Goal: Task Accomplishment & Management: Use online tool/utility

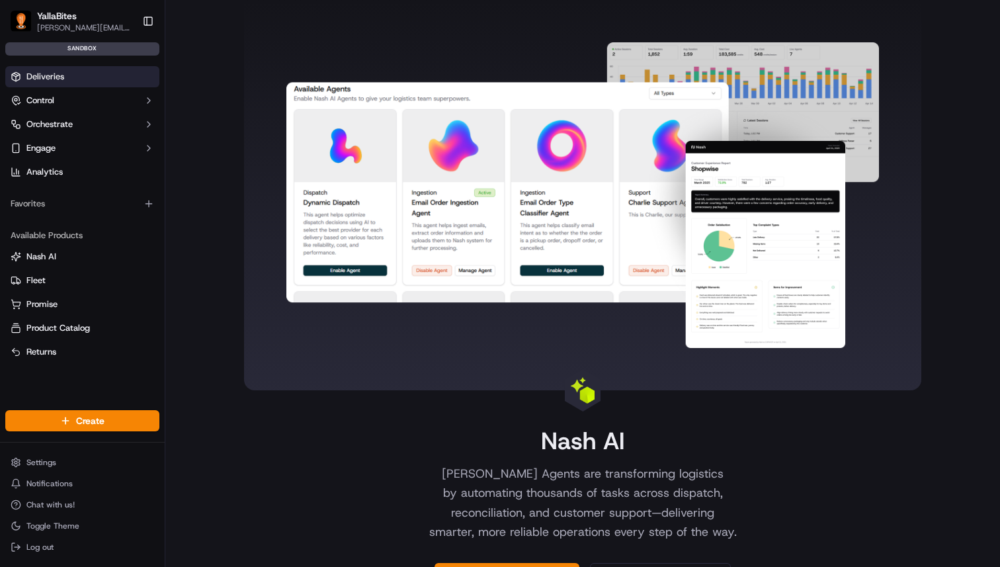
click at [65, 86] on link "Deliveries" at bounding box center [82, 76] width 154 height 21
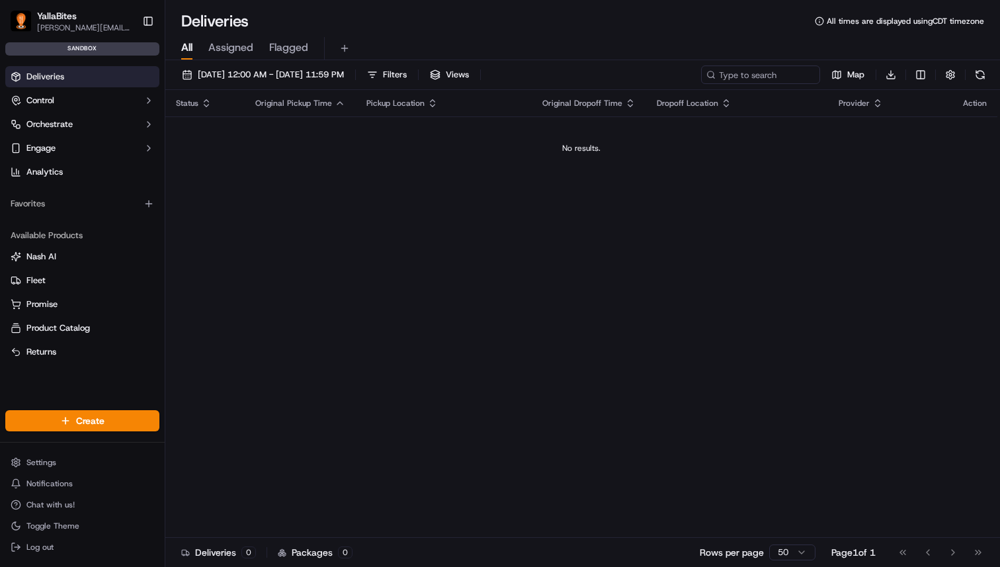
click at [235, 57] on button "Assigned" at bounding box center [230, 48] width 45 height 22
click at [284, 50] on span "Flagged" at bounding box center [288, 48] width 39 height 16
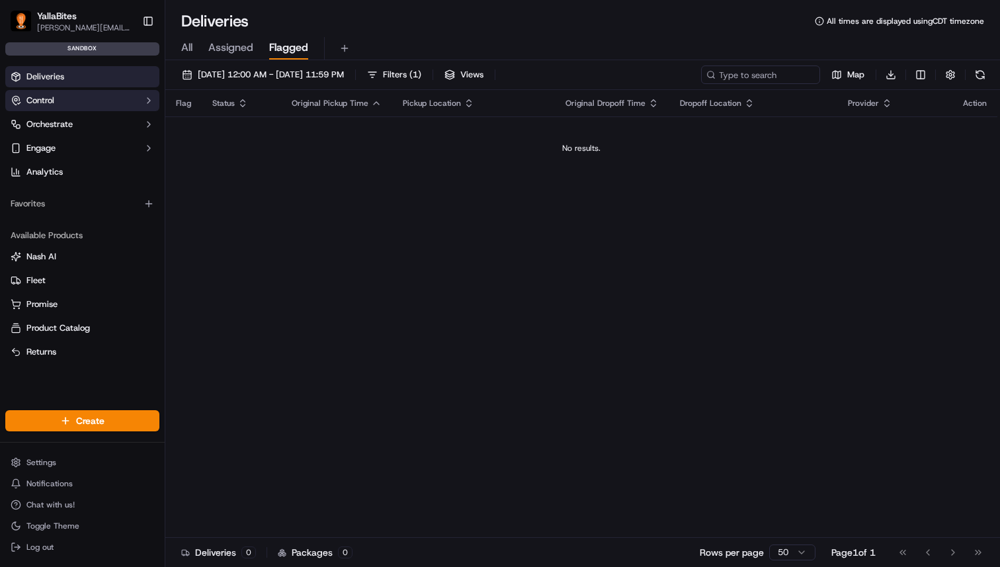
click at [82, 109] on button "Control" at bounding box center [82, 100] width 154 height 21
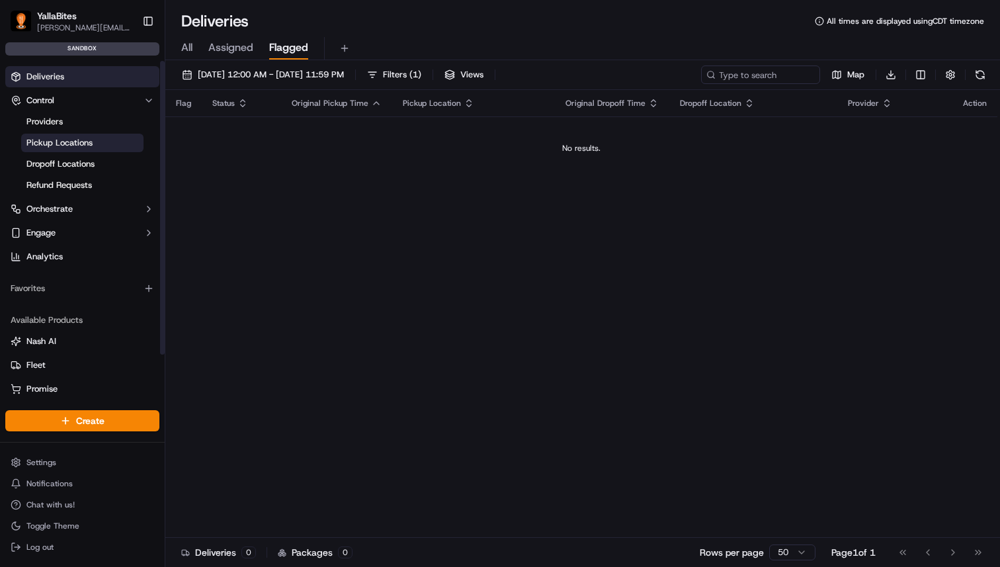
click at [83, 140] on span "Pickup Locations" at bounding box center [59, 143] width 66 height 12
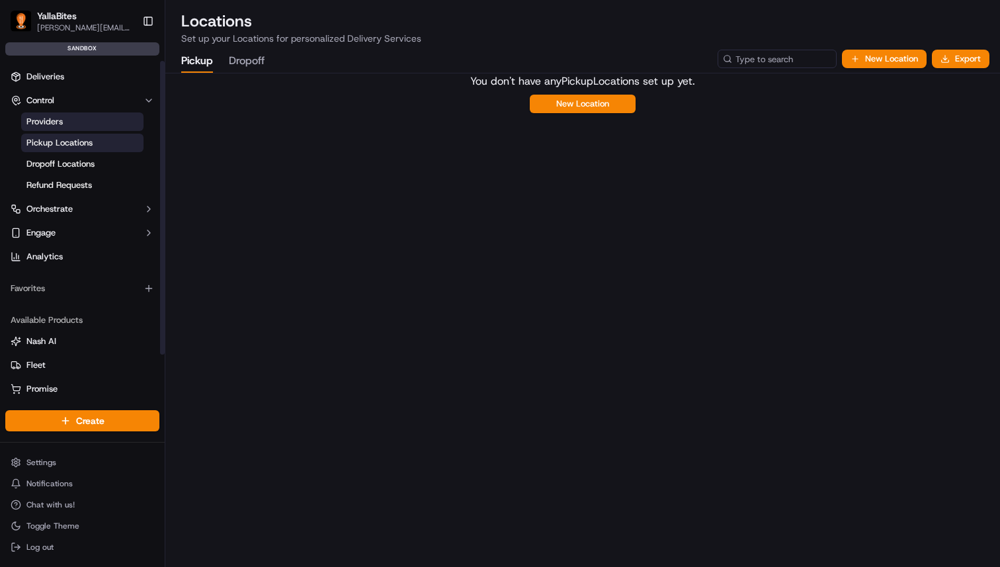
click at [85, 123] on link "Providers" at bounding box center [82, 121] width 122 height 19
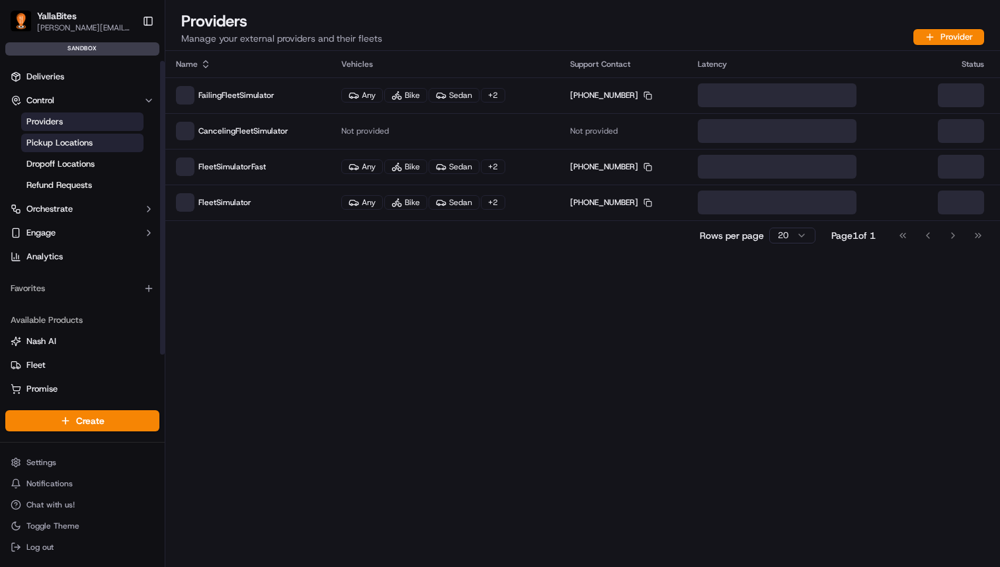
click at [93, 141] on link "Pickup Locations" at bounding box center [82, 143] width 122 height 19
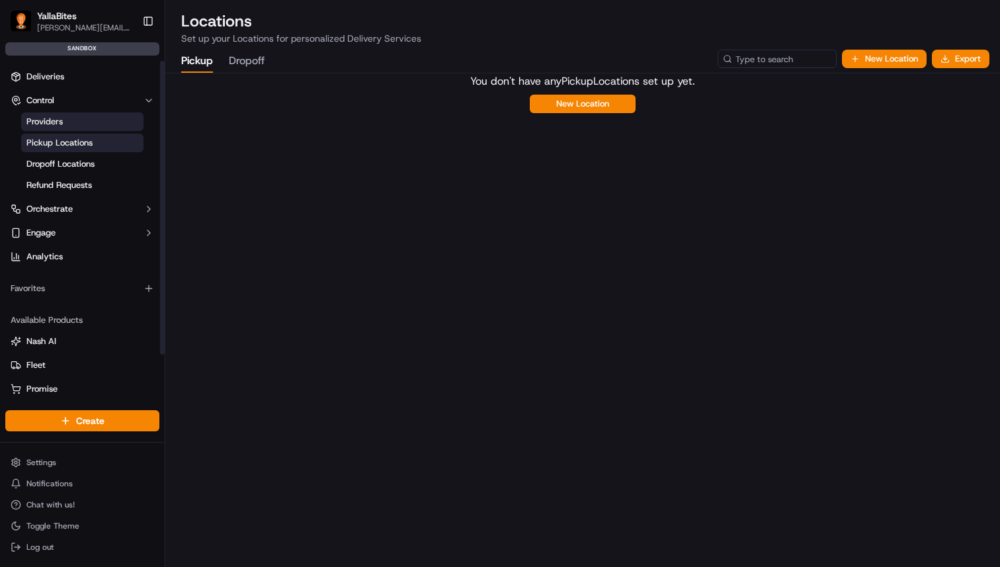
click at [93, 118] on link "Providers" at bounding box center [82, 121] width 122 height 19
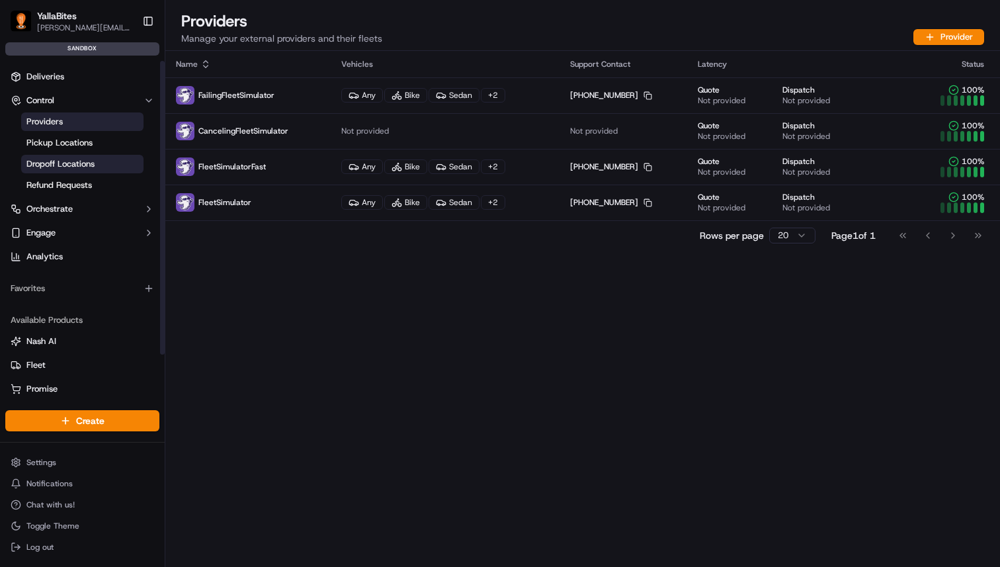
click at [53, 155] on link "Dropoff Locations" at bounding box center [82, 164] width 122 height 19
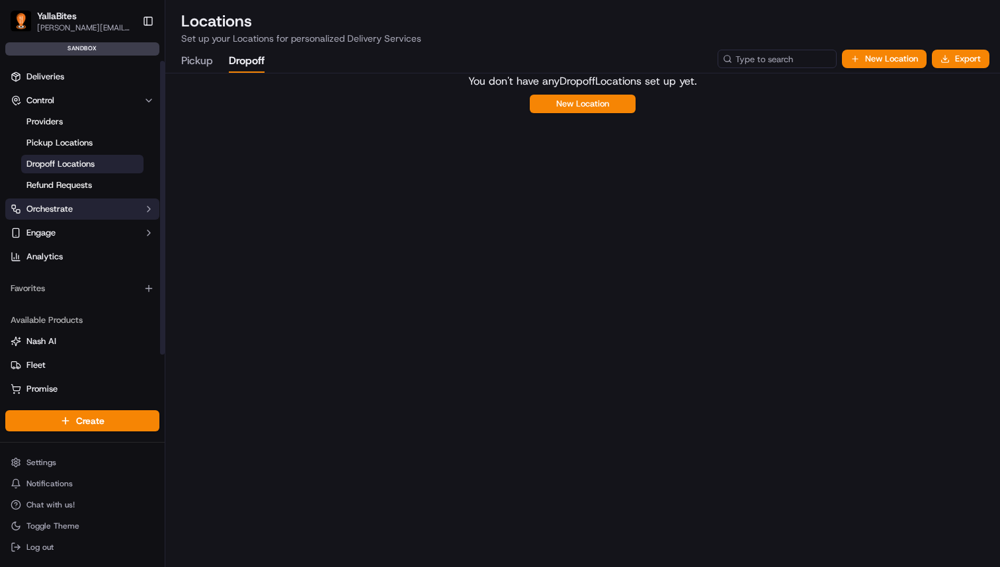
click at [52, 202] on button "Orchestrate" at bounding box center [82, 208] width 154 height 21
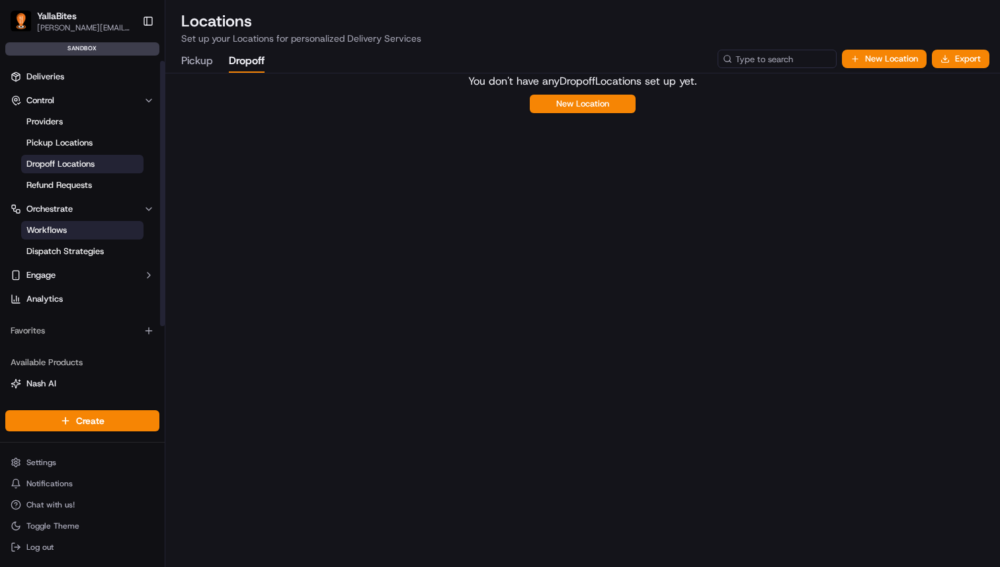
click at [63, 232] on span "Workflows" at bounding box center [46, 230] width 40 height 12
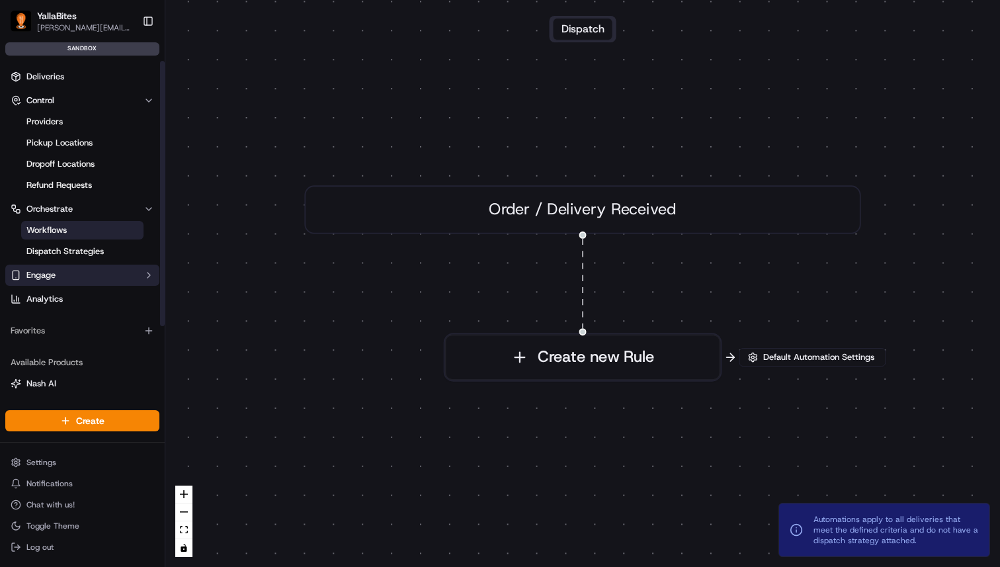
click at [55, 281] on button "Engage" at bounding box center [82, 275] width 154 height 21
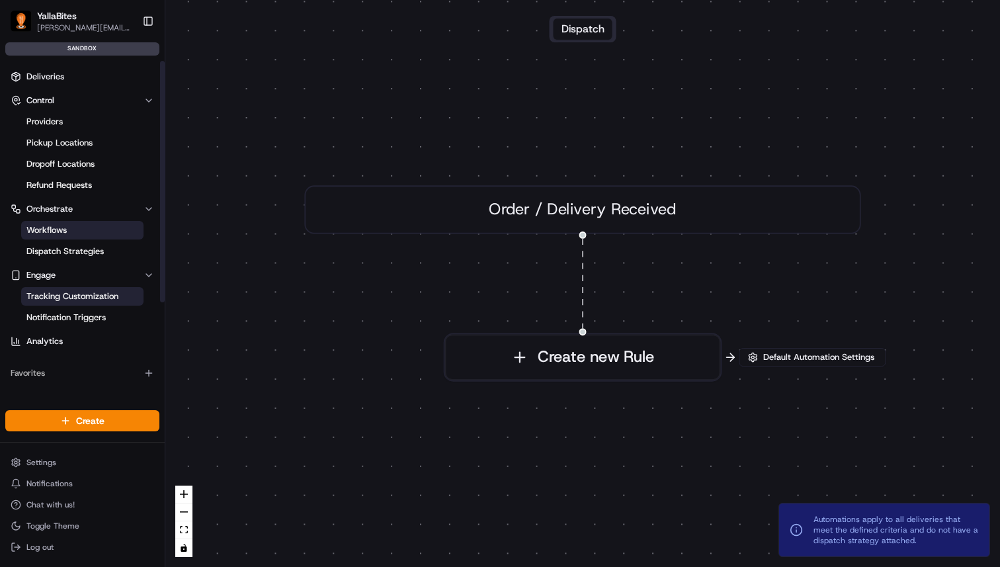
click at [81, 299] on span "Tracking Customization" at bounding box center [72, 296] width 92 height 12
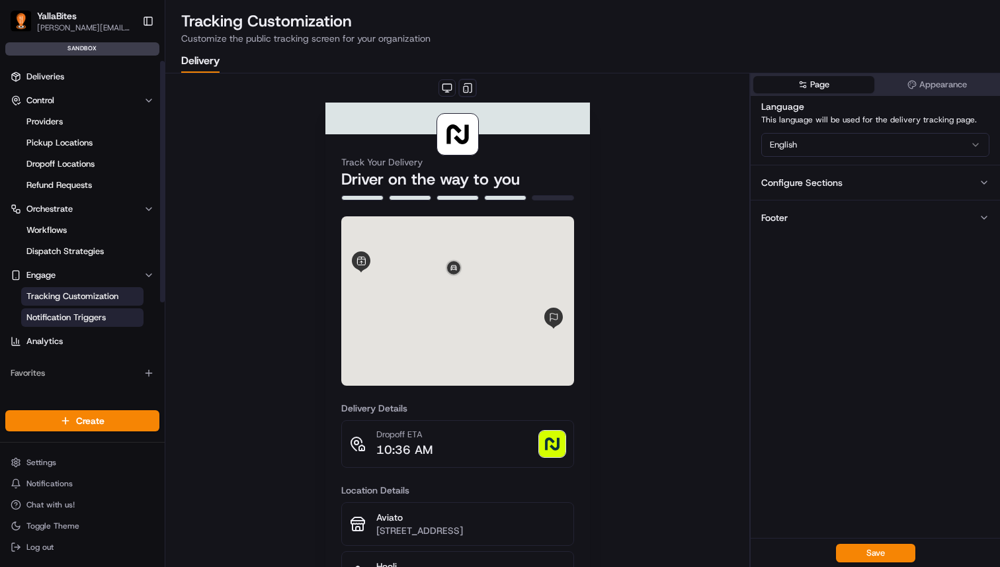
click at [75, 312] on span "Notification Triggers" at bounding box center [65, 318] width 79 height 12
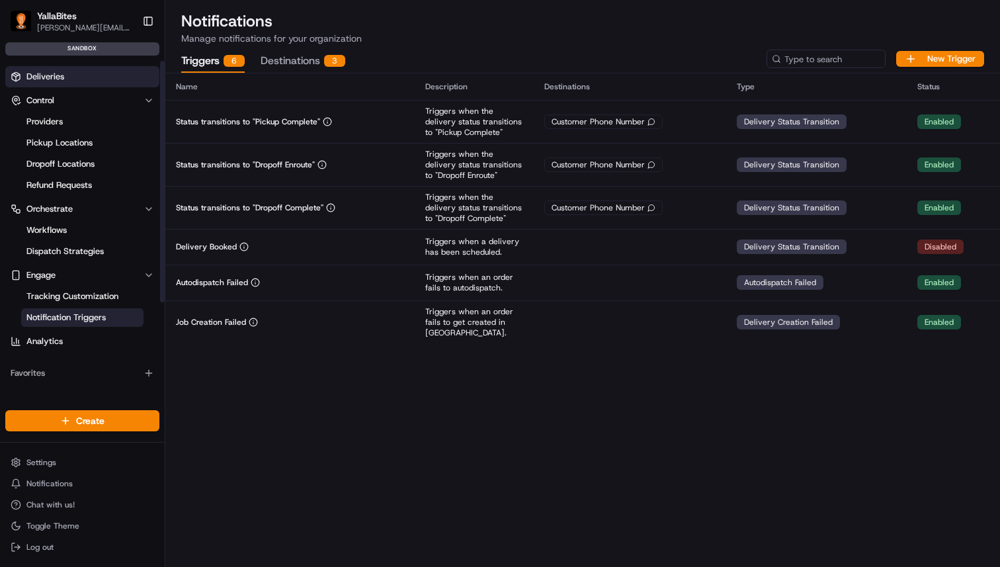
click at [69, 76] on link "Deliveries" at bounding box center [82, 76] width 154 height 21
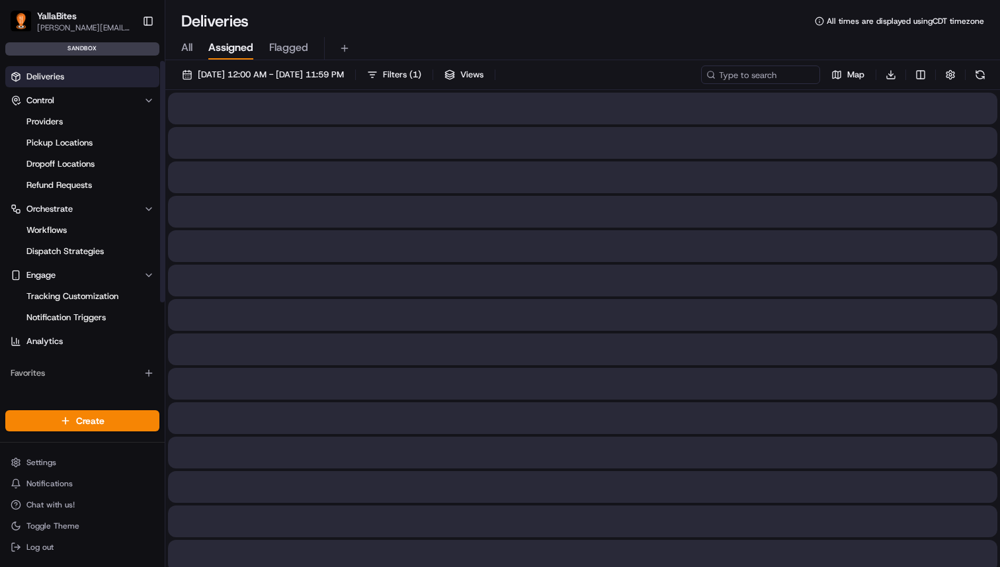
click at [231, 55] on span "Assigned" at bounding box center [230, 48] width 45 height 16
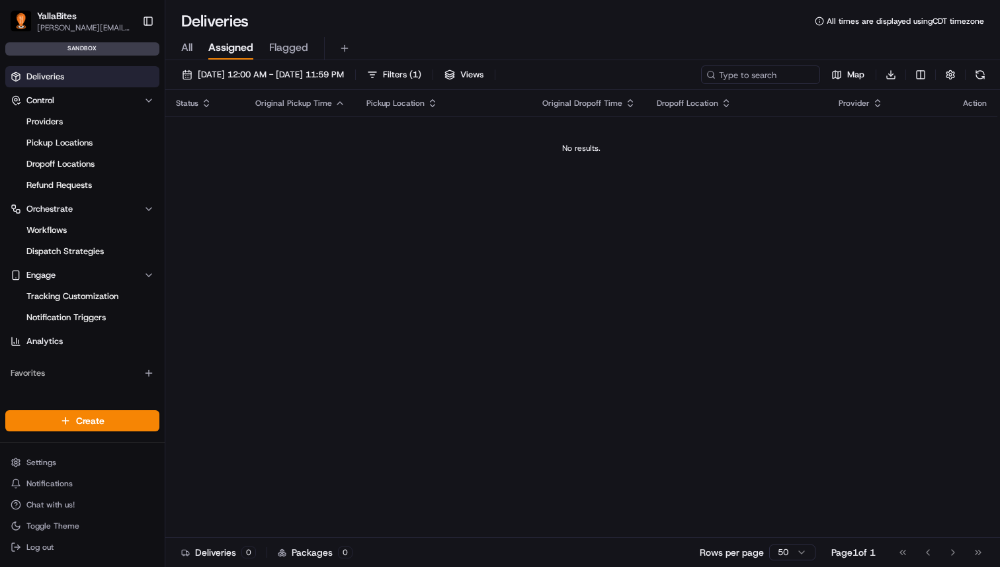
click at [185, 56] on button "All" at bounding box center [186, 48] width 11 height 22
click at [275, 46] on span "Flagged" at bounding box center [288, 48] width 39 height 16
click at [320, 46] on div "All Assigned Flagged" at bounding box center [582, 48] width 835 height 23
click at [168, 47] on div "All Assigned Flagged" at bounding box center [582, 48] width 835 height 23
click at [192, 48] on span "All" at bounding box center [186, 48] width 11 height 16
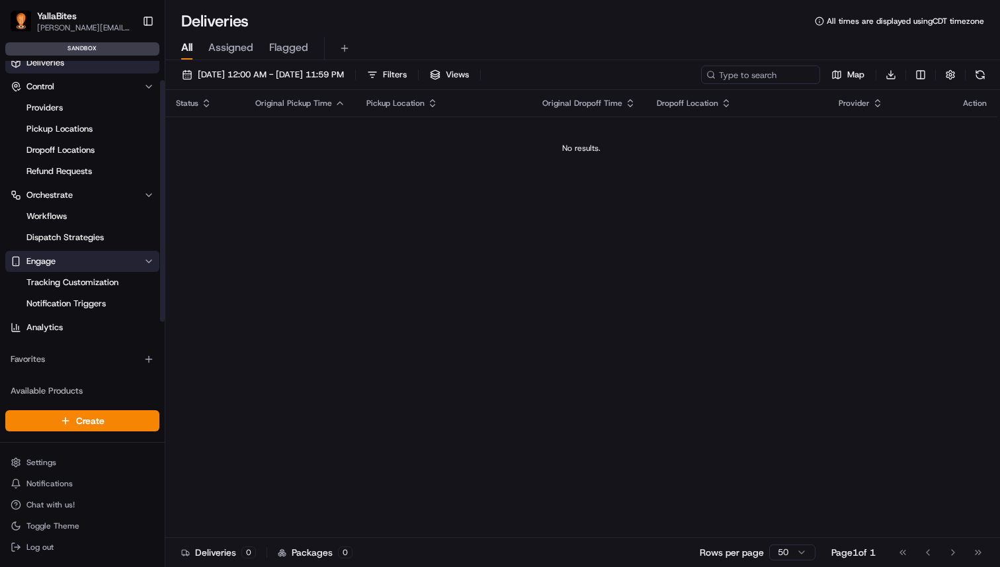
scroll to position [46, 0]
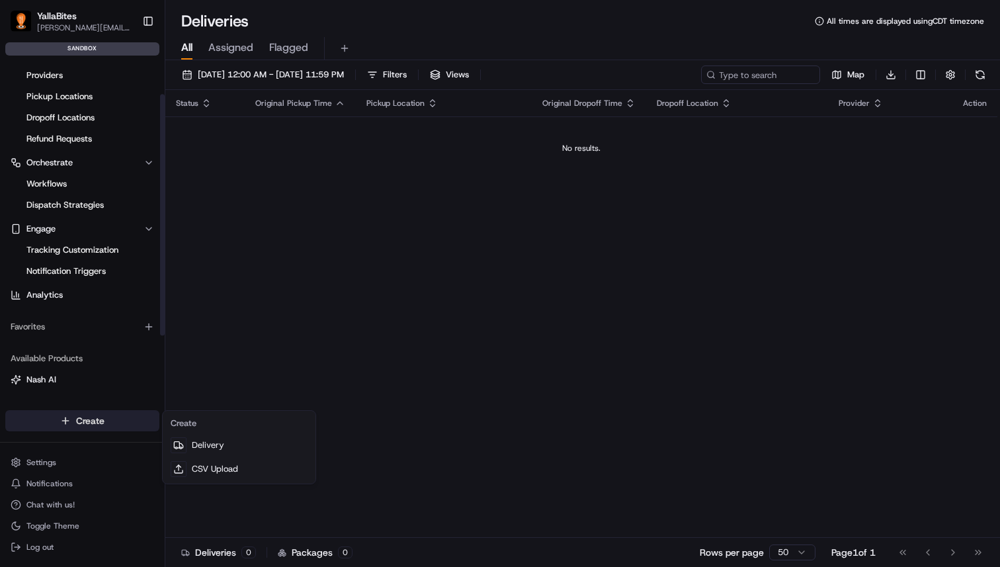
click at [112, 412] on html "YallaBites [EMAIL_ADDRESS][DOMAIN_NAME] Toggle Sidebar sandbox Deliveries Contr…" at bounding box center [500, 283] width 1000 height 567
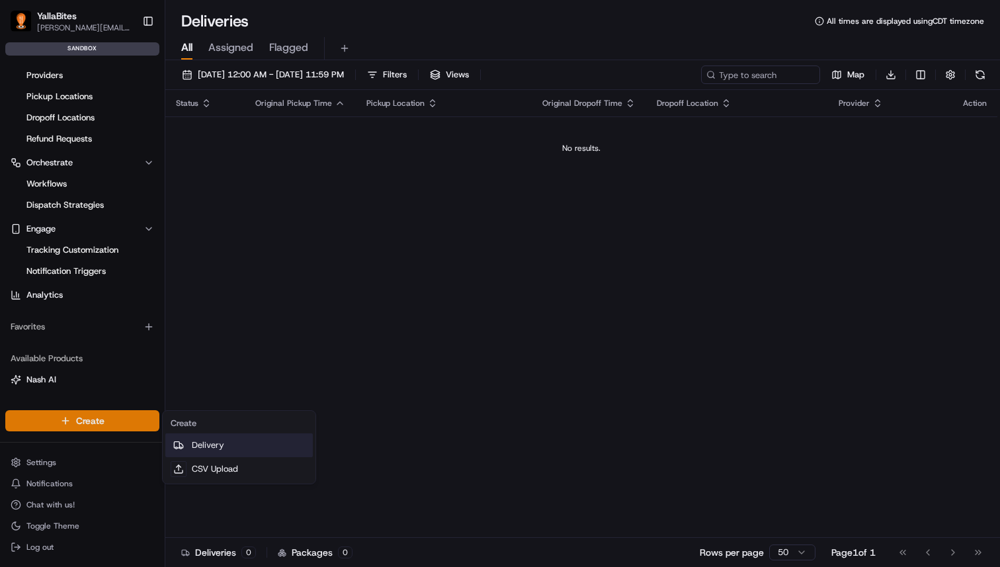
click at [204, 450] on link "Delivery" at bounding box center [239, 445] width 148 height 24
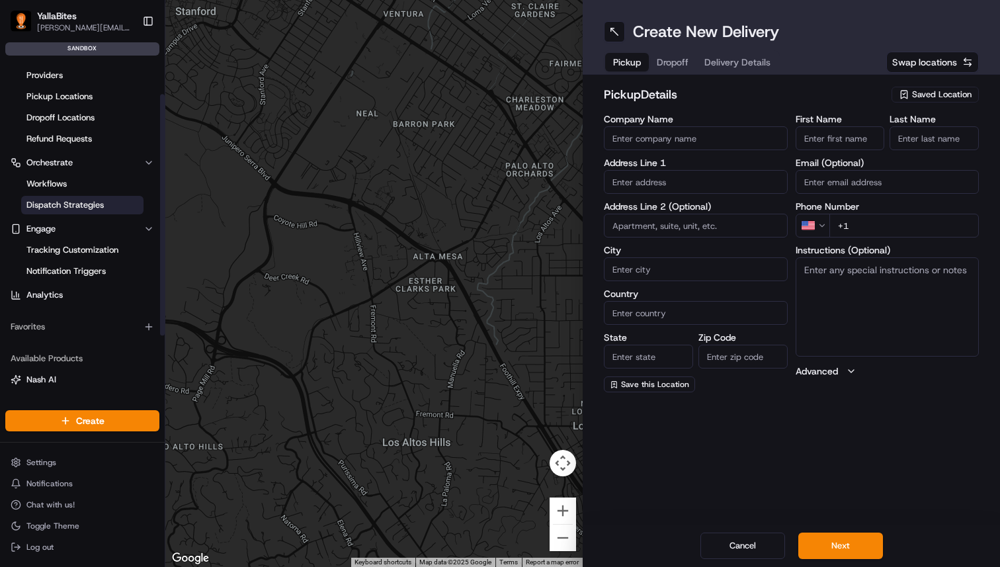
click at [97, 207] on span "Dispatch Strategies" at bounding box center [64, 205] width 77 height 12
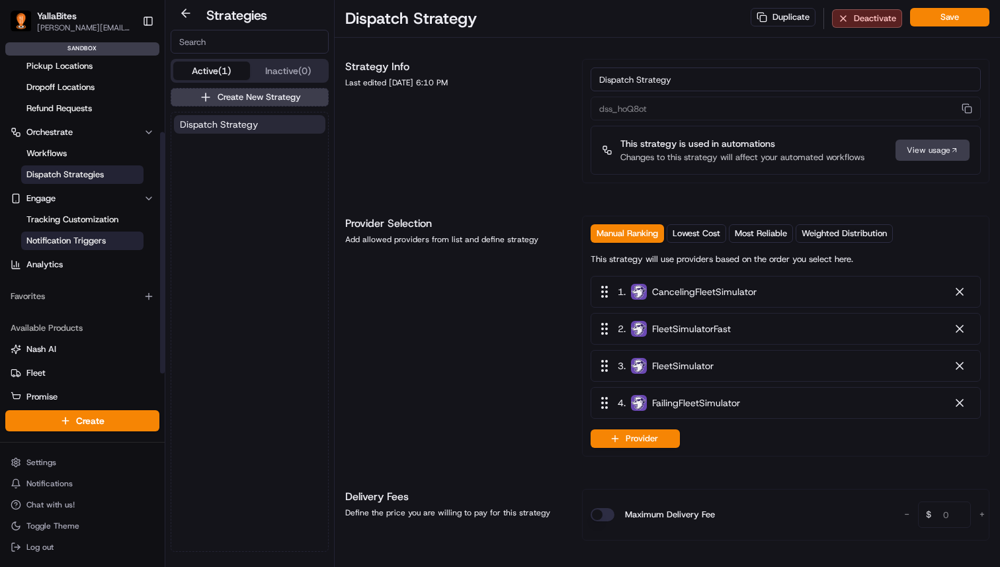
scroll to position [137, 0]
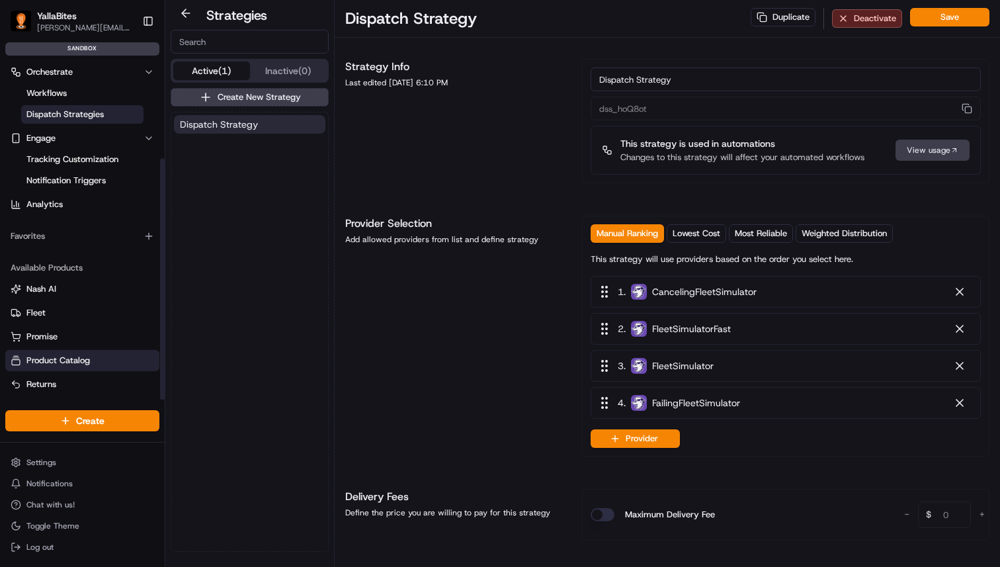
click at [93, 353] on button "Product Catalog" at bounding box center [82, 360] width 154 height 21
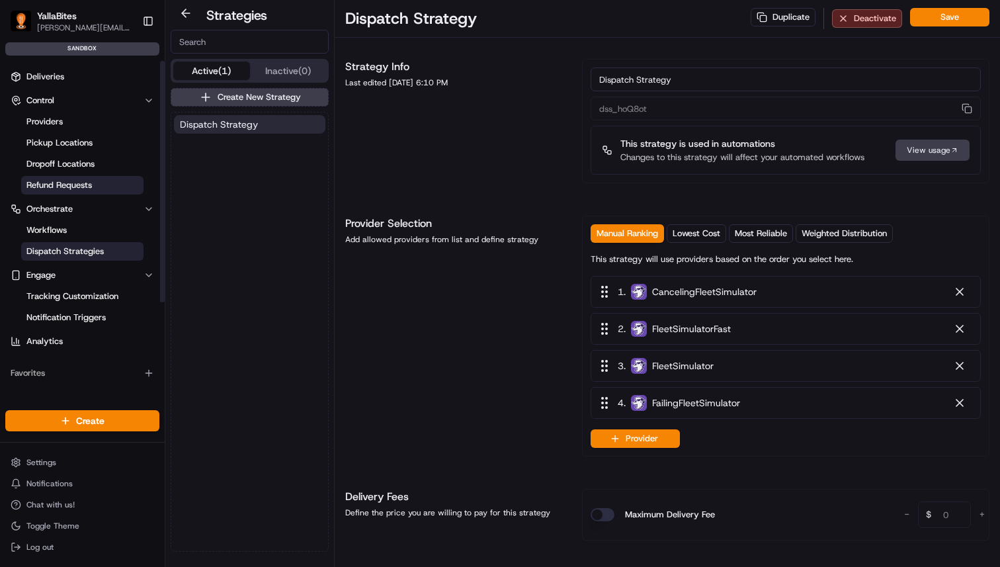
click at [92, 180] on span "Refund Requests" at bounding box center [58, 185] width 65 height 12
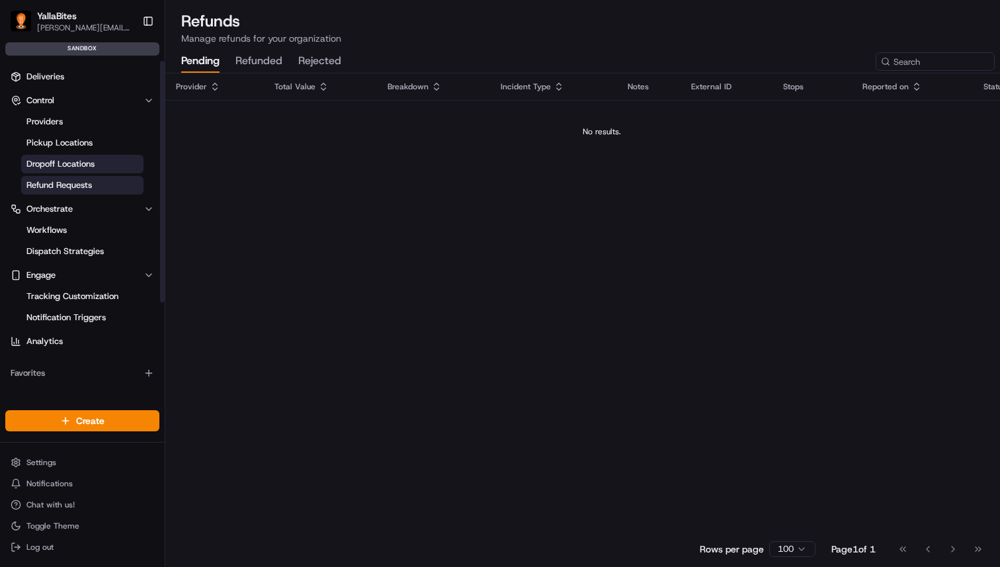
click at [89, 161] on span "Dropoff Locations" at bounding box center [60, 164] width 68 height 12
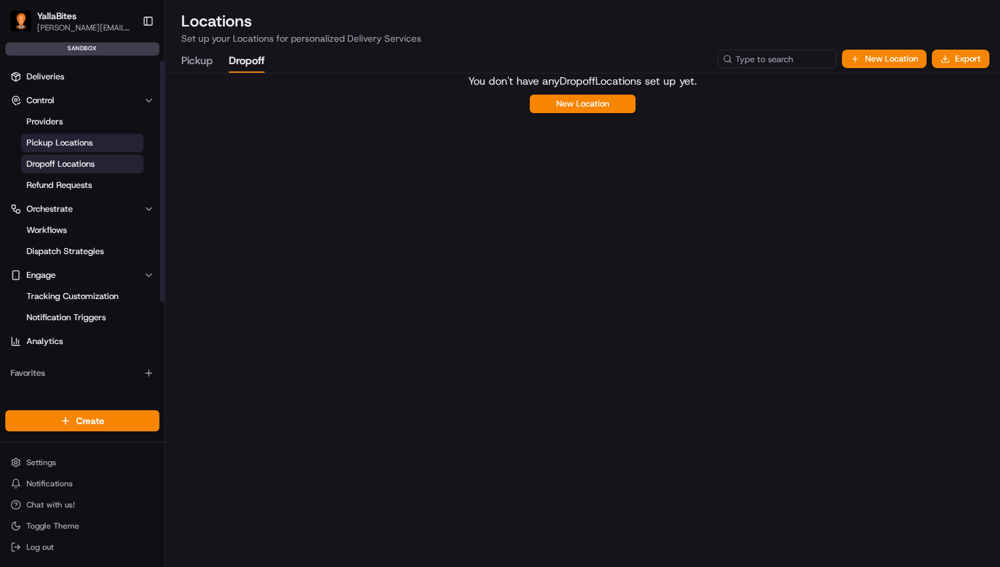
click at [85, 142] on span "Pickup Locations" at bounding box center [59, 143] width 66 height 12
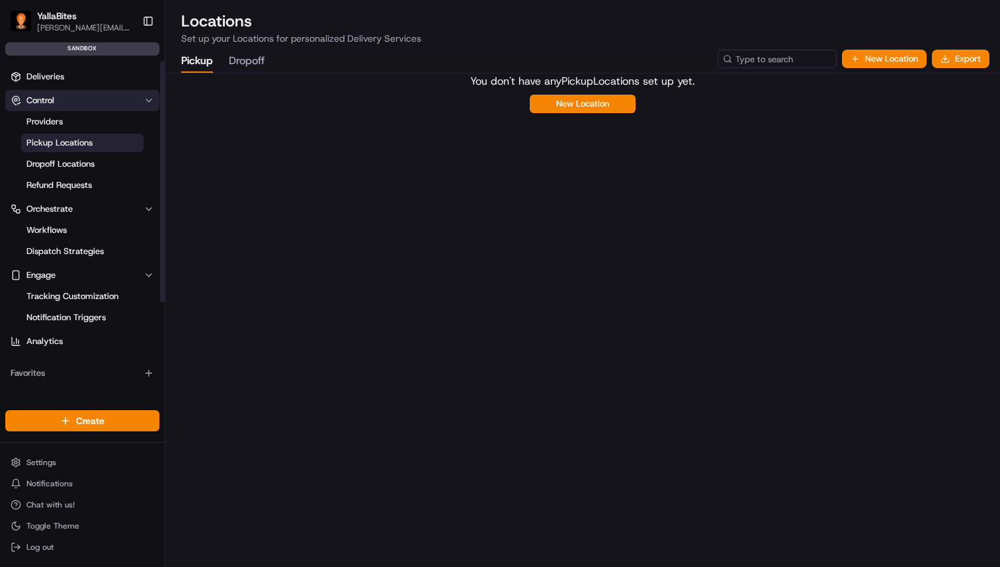
click at [80, 105] on button "Control" at bounding box center [82, 100] width 154 height 21
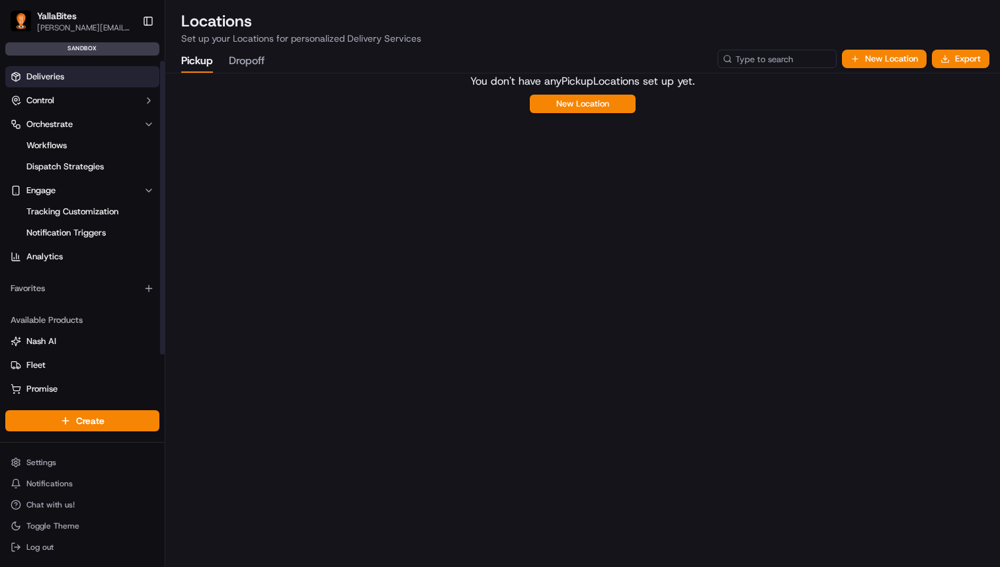
click at [82, 84] on link "Deliveries" at bounding box center [82, 76] width 154 height 21
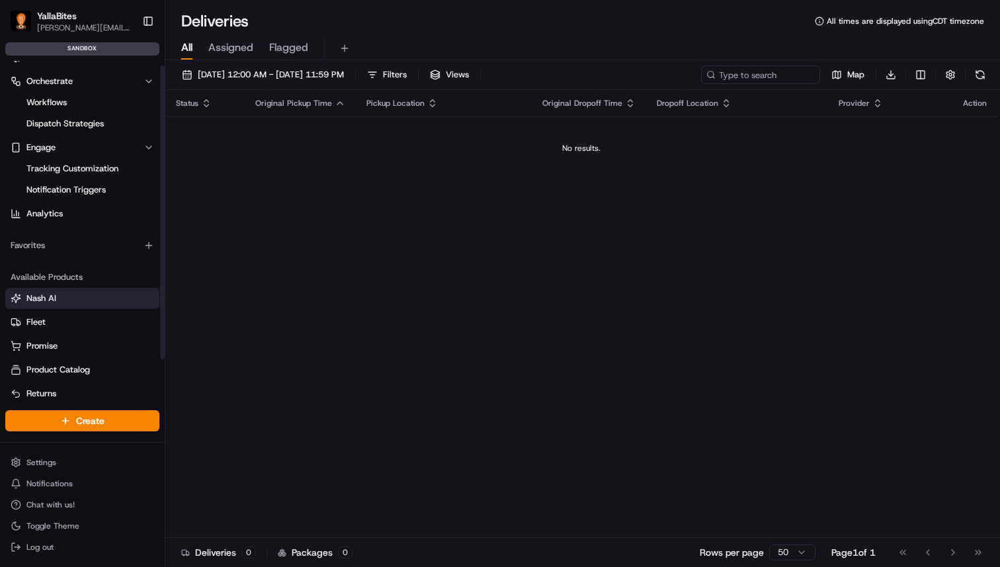
scroll to position [52, 0]
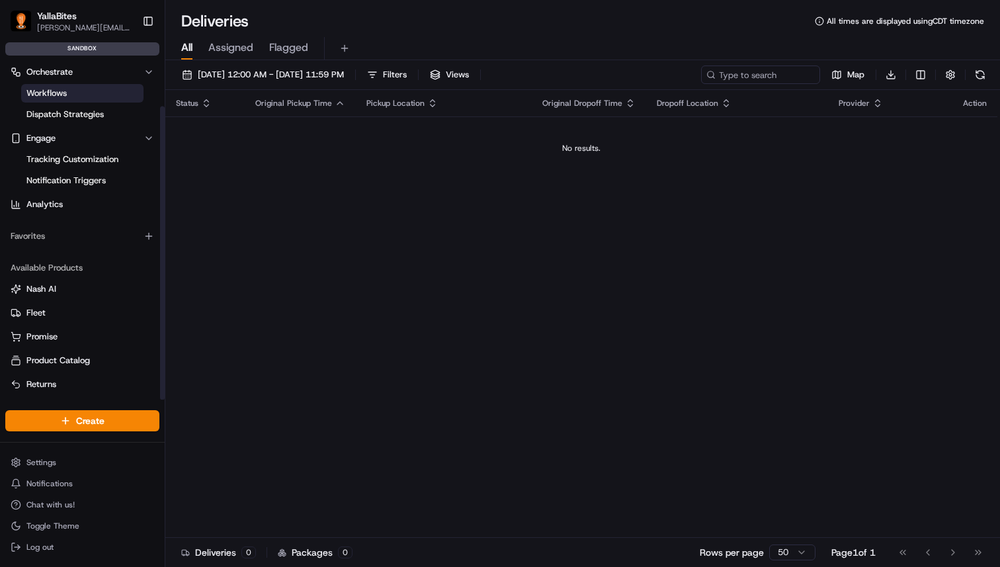
click at [120, 85] on link "Workflows" at bounding box center [82, 93] width 122 height 19
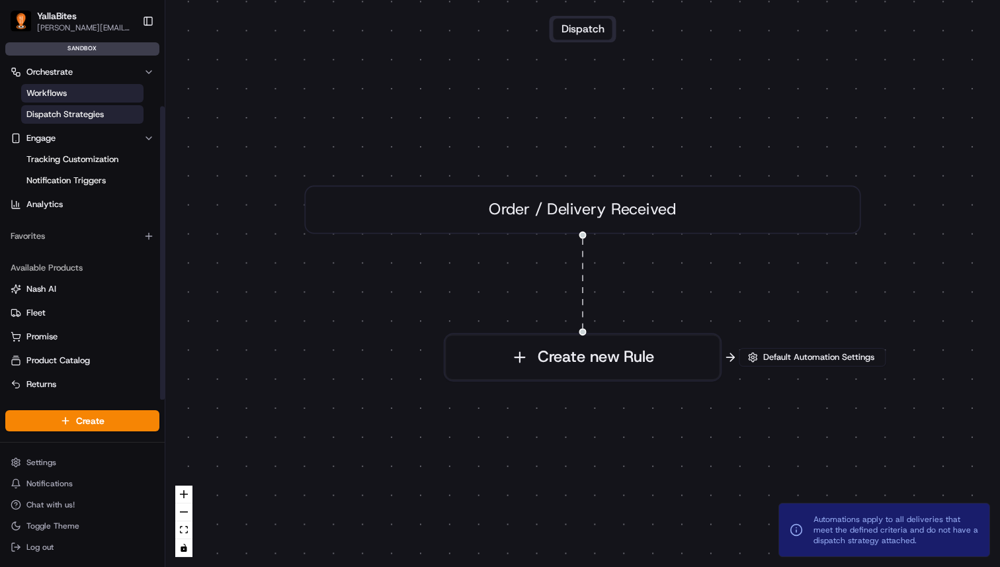
click at [108, 110] on link "Dispatch Strategies" at bounding box center [82, 114] width 122 height 19
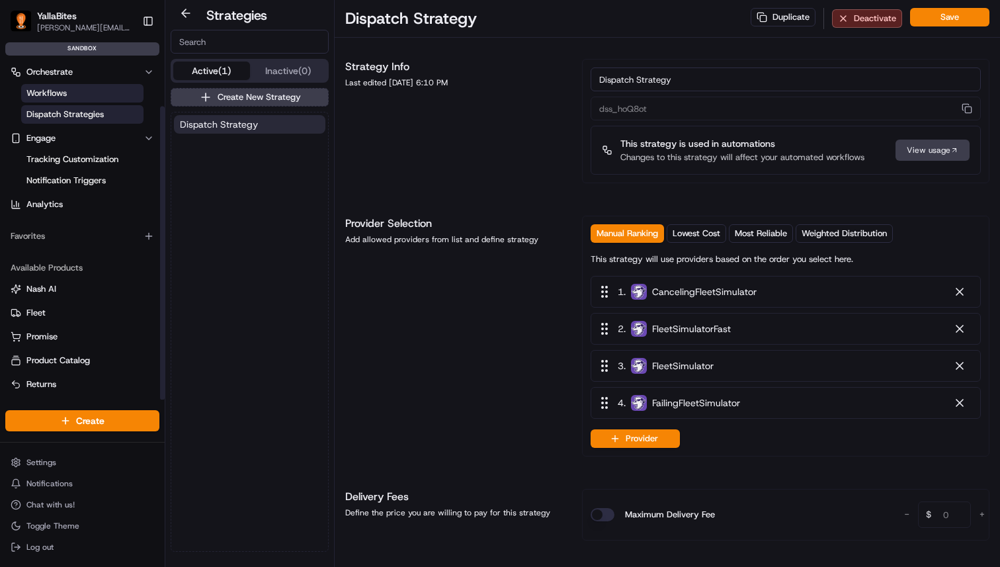
click at [110, 94] on link "Workflows" at bounding box center [82, 93] width 122 height 19
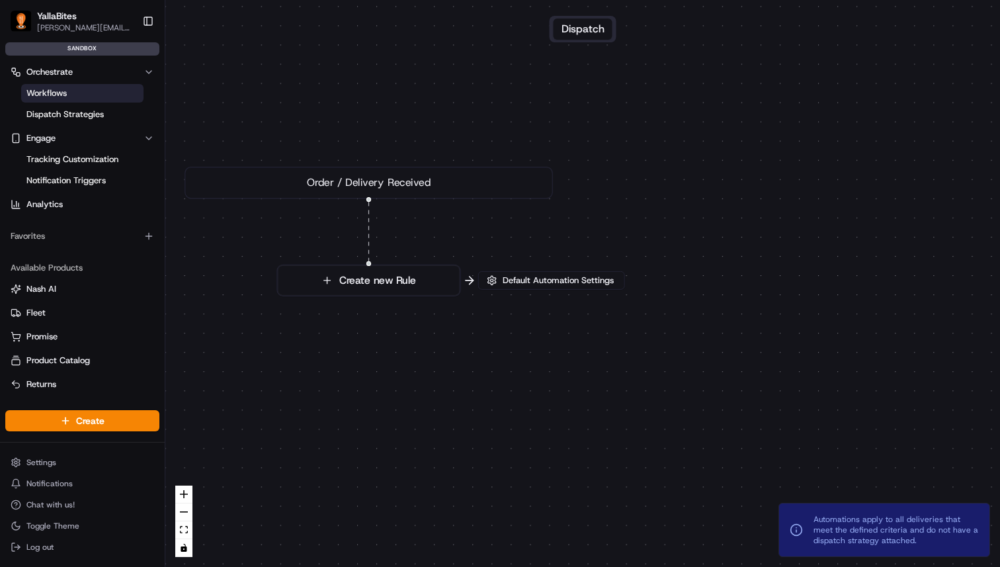
drag, startPoint x: 593, startPoint y: 163, endPoint x: 370, endPoint y: 106, distance: 230.2
click at [370, 106] on div "0 Order / Delivery Received Create new Rule" at bounding box center [582, 283] width 835 height 567
drag, startPoint x: 426, startPoint y: 117, endPoint x: 418, endPoint y: 106, distance: 13.8
click at [418, 106] on div "0 Order / Delivery Received Create new Rule" at bounding box center [582, 283] width 835 height 567
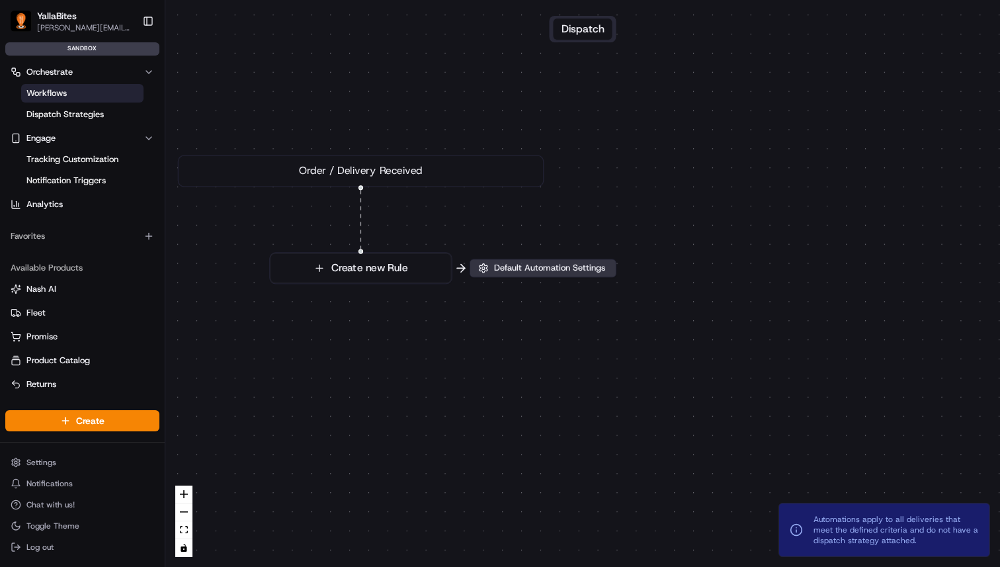
click at [549, 269] on span "Default Automation Settings" at bounding box center [549, 268] width 116 height 12
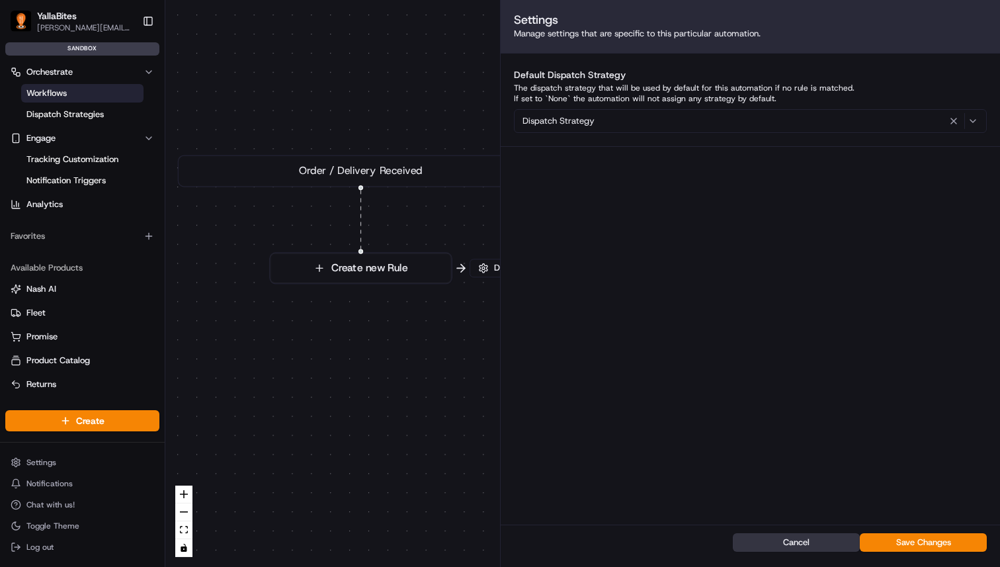
click at [827, 546] on button "Cancel" at bounding box center [796, 542] width 127 height 19
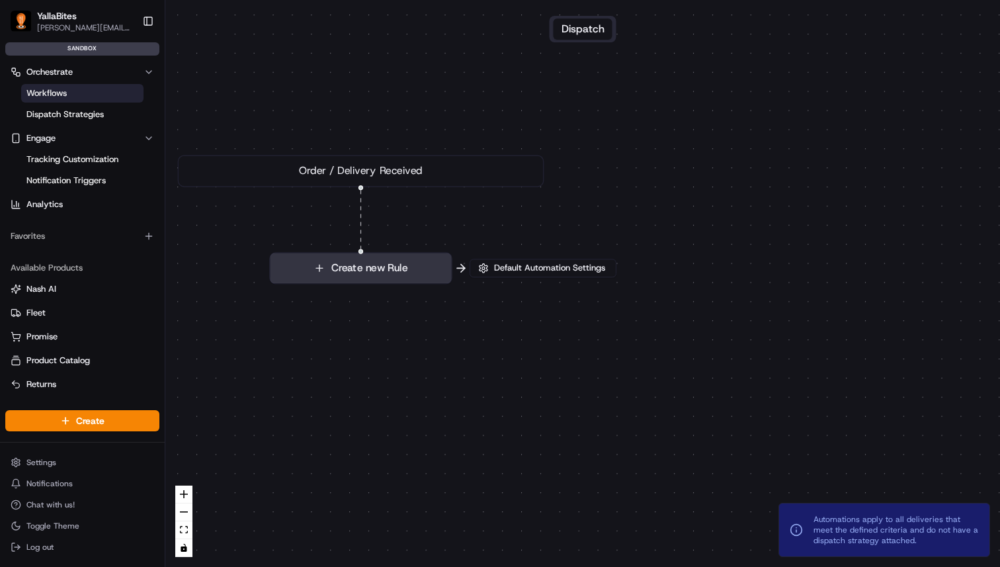
click at [323, 273] on button "Create new Rule" at bounding box center [360, 268] width 181 height 30
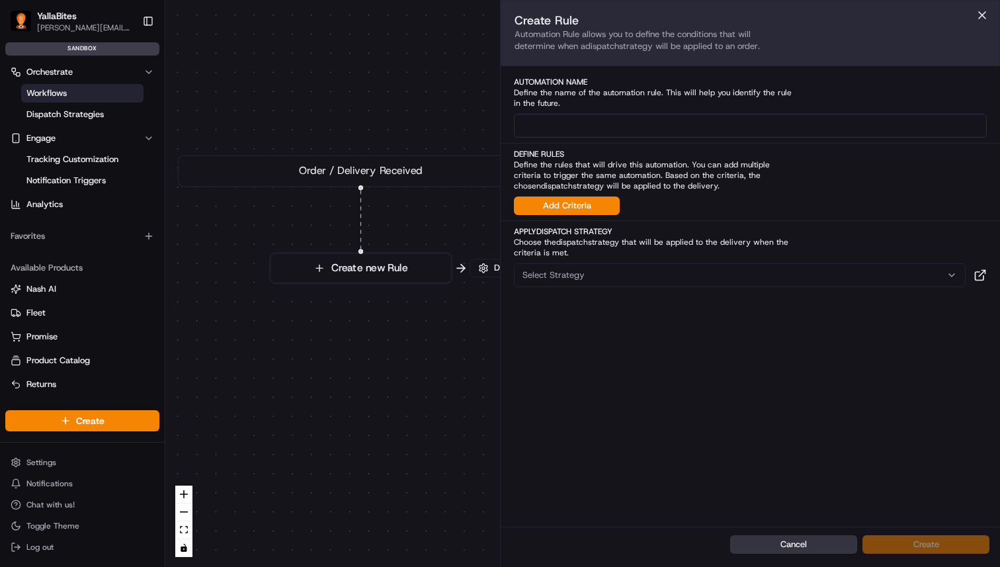
click at [840, 546] on button "Cancel" at bounding box center [793, 544] width 127 height 19
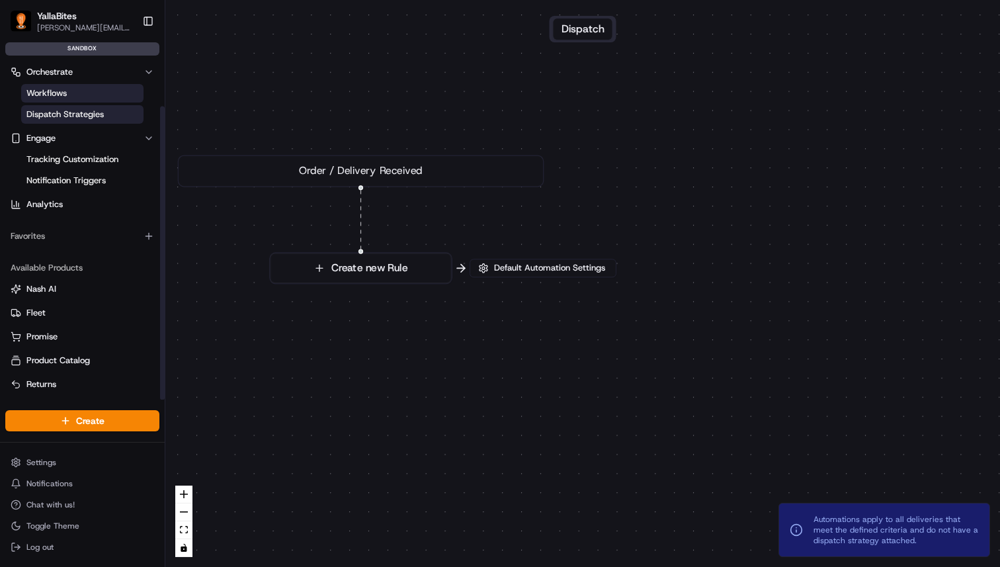
click at [100, 108] on span "Dispatch Strategies" at bounding box center [64, 114] width 77 height 12
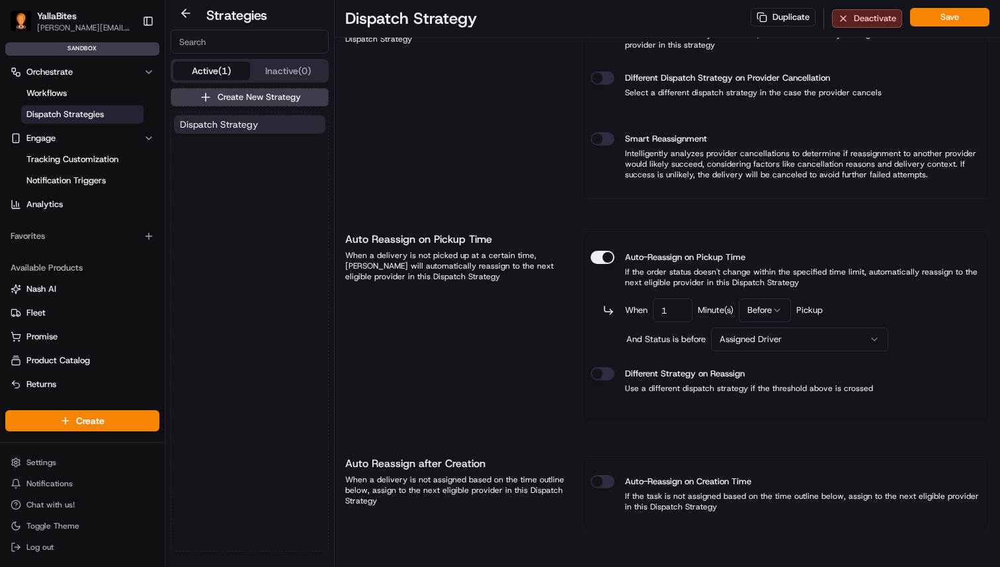
scroll to position [903, 0]
